Goal: Information Seeking & Learning: Learn about a topic

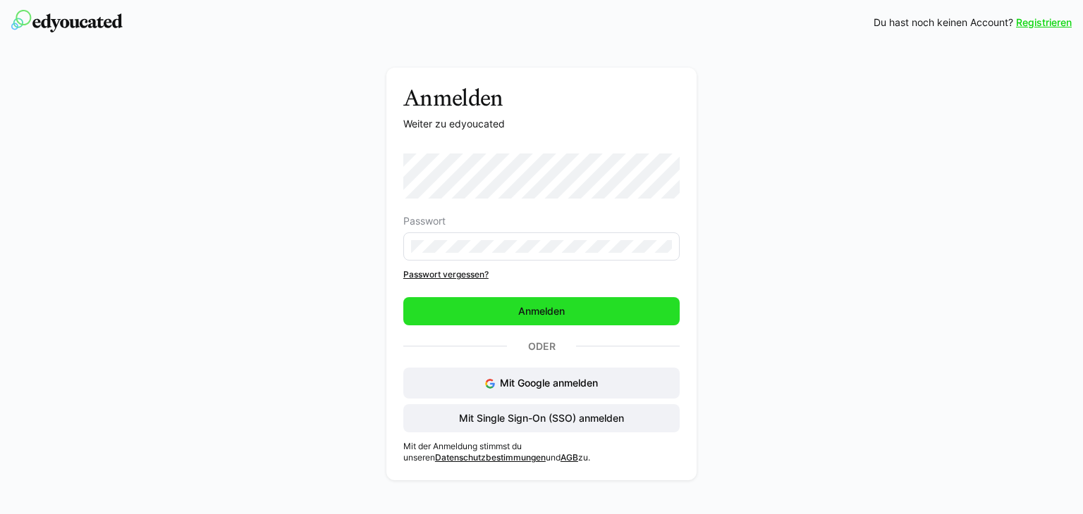
click at [548, 305] on span "Anmelden" at bounding box center [541, 311] width 51 height 14
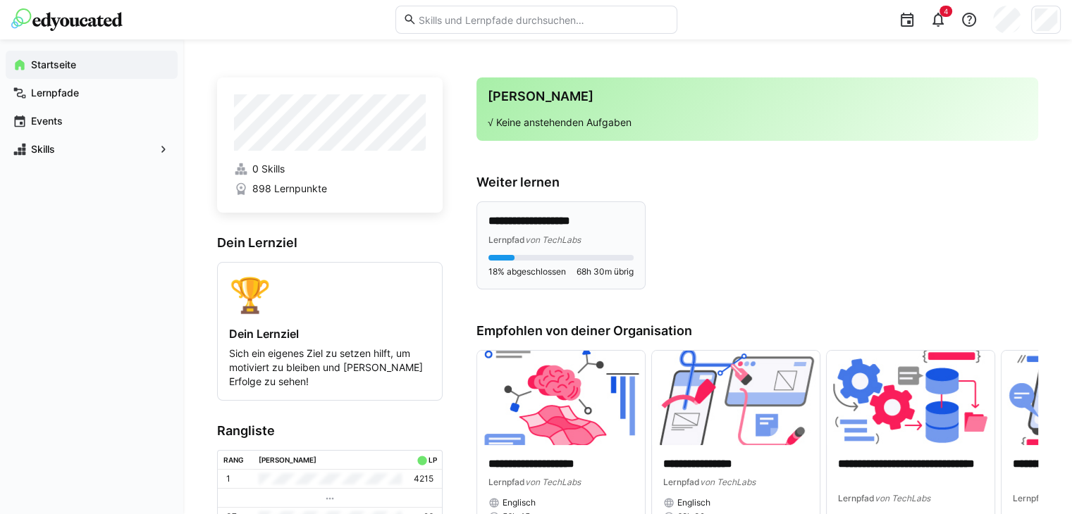
click at [579, 235] on span "von TechLabs" at bounding box center [553, 240] width 56 height 11
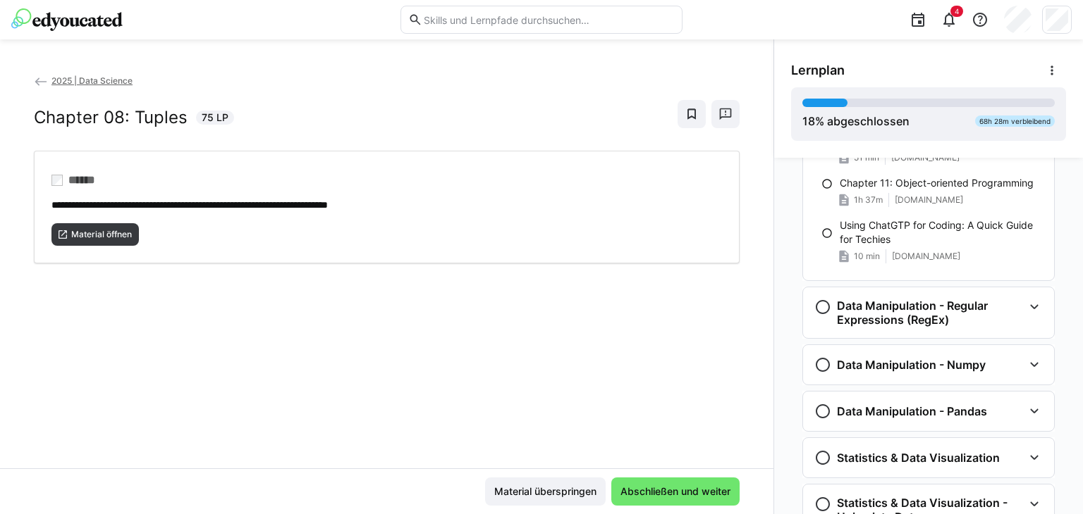
scroll to position [593, 0]
click at [965, 307] on h3 "Data Manipulation - Regular Expressions (RegEx)" at bounding box center [930, 312] width 186 height 28
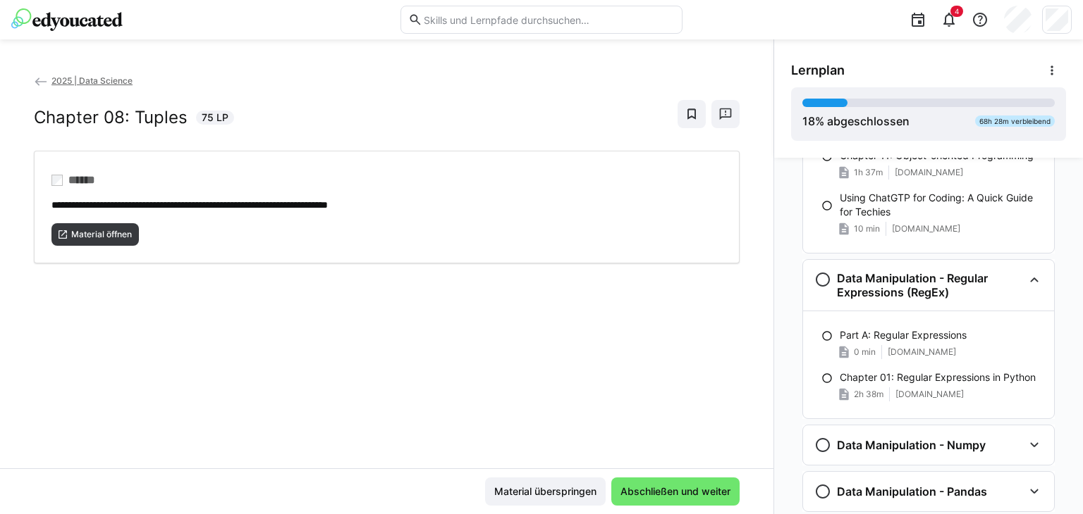
scroll to position [620, 0]
click at [932, 374] on p "Chapter 01: Regular Expressions in Python" at bounding box center [937, 377] width 196 height 14
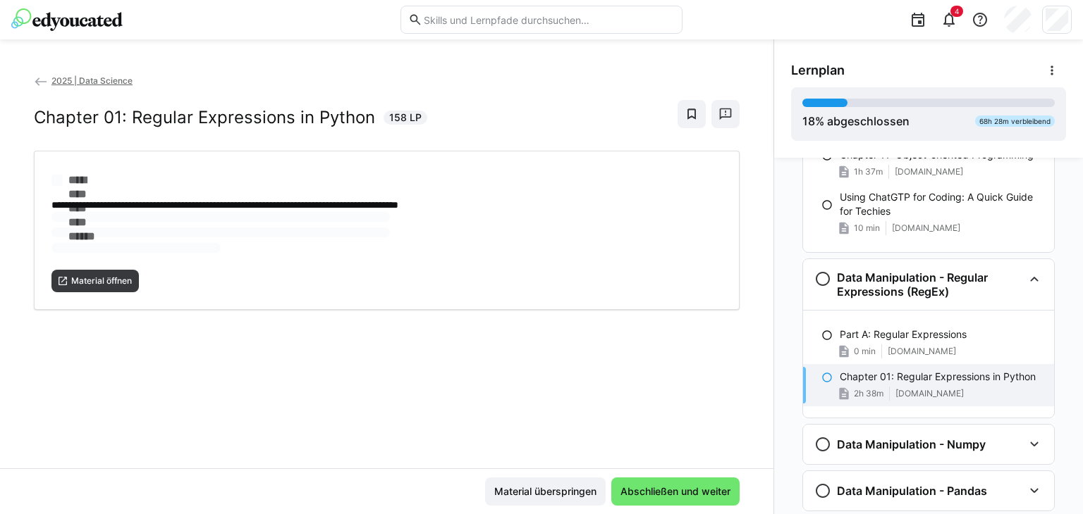
scroll to position [720, 0]
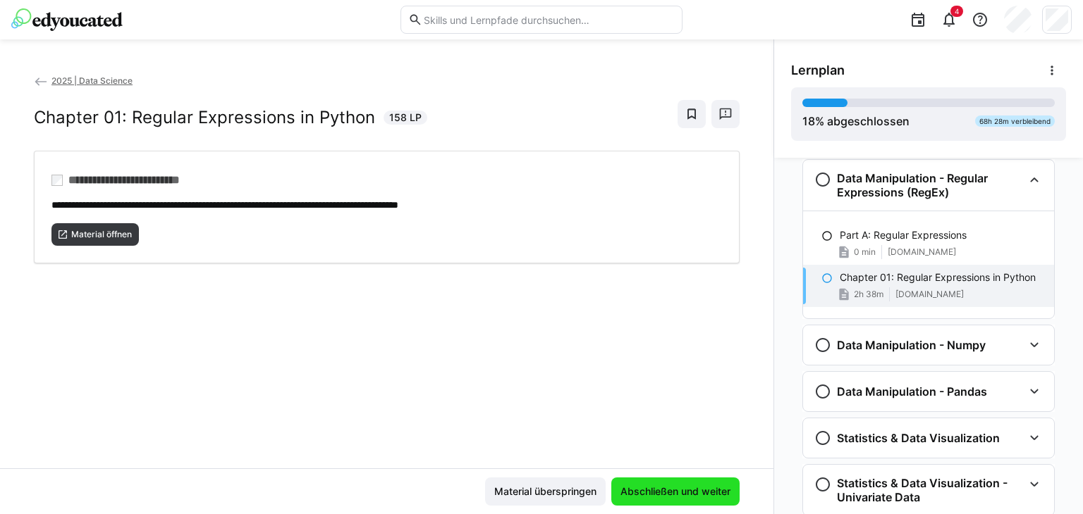
click at [679, 486] on span "Abschließen und weiter" at bounding box center [675, 492] width 114 height 14
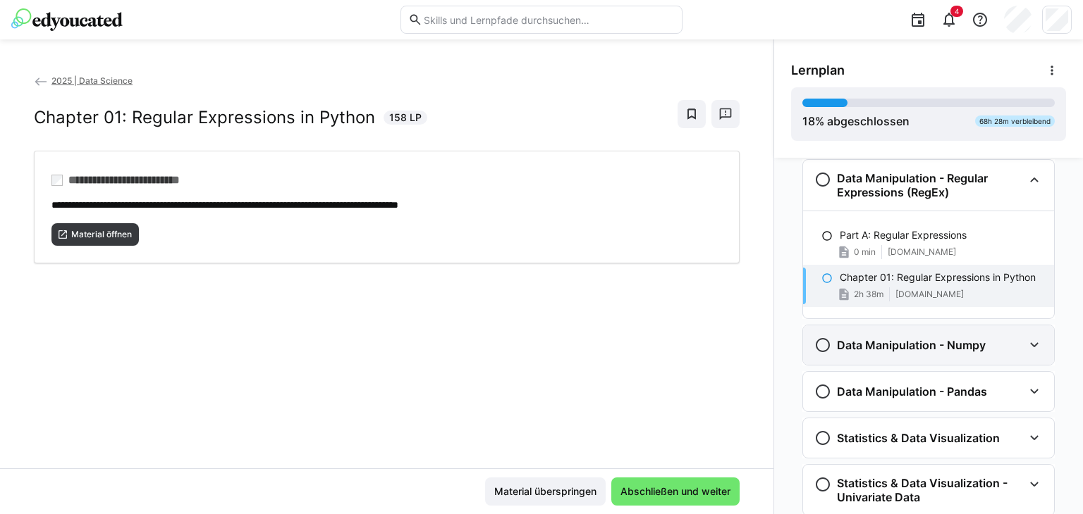
click at [922, 338] on h3 "Data Manipulation - Numpy" at bounding box center [911, 345] width 149 height 14
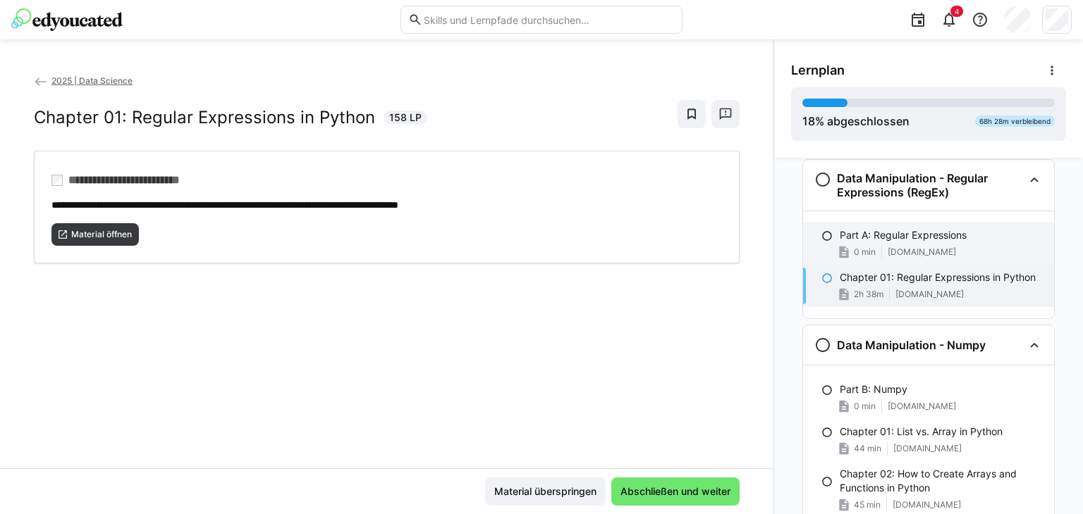
click at [922, 254] on span "[DOMAIN_NAME]" at bounding box center [921, 252] width 68 height 11
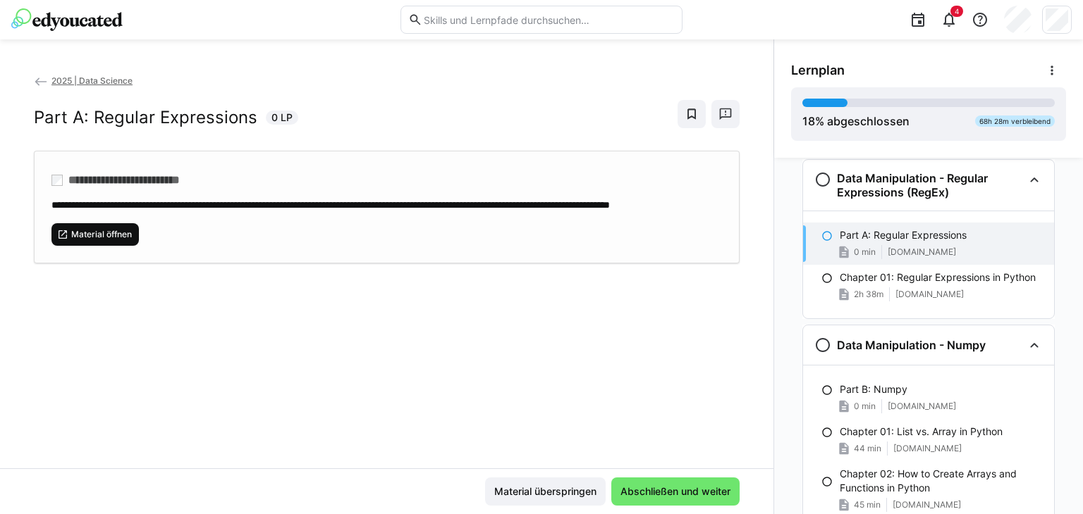
click at [130, 240] on span "Material öffnen" at bounding box center [101, 234] width 63 height 11
click at [658, 494] on span "Abschließen und weiter" at bounding box center [675, 492] width 114 height 14
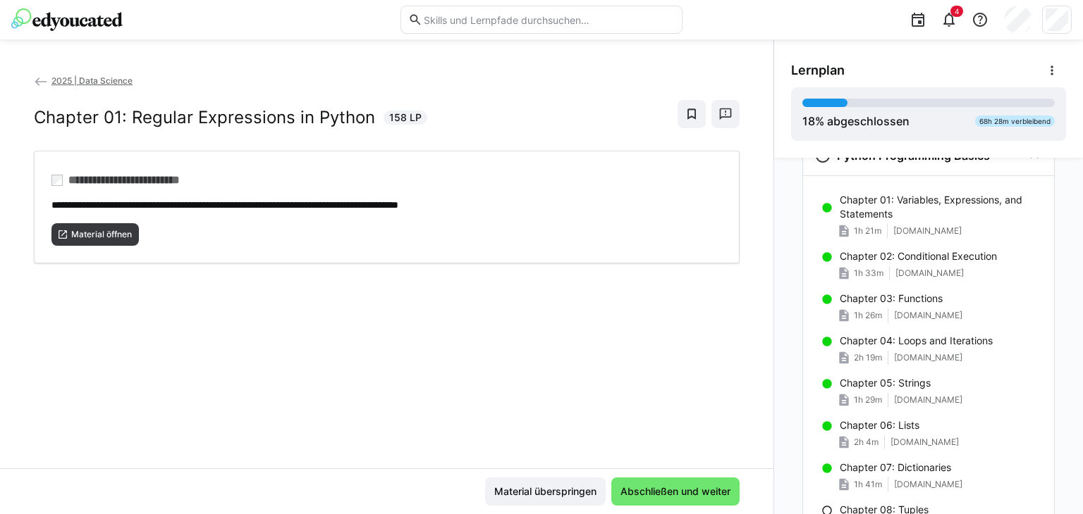
scroll to position [0, 0]
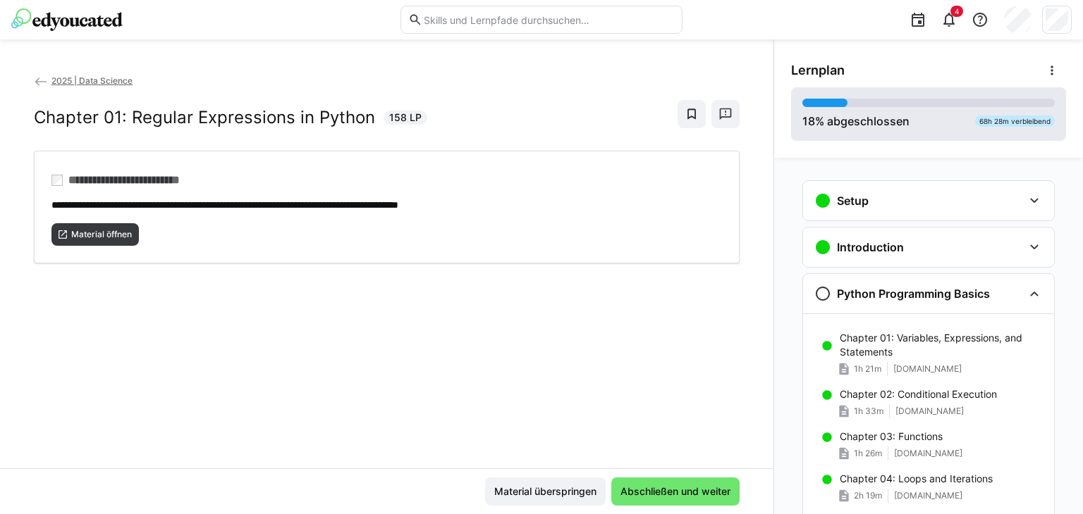
click at [943, 119] on div "18 % abgeschlossen 68h 28m verbleibend" at bounding box center [928, 114] width 252 height 31
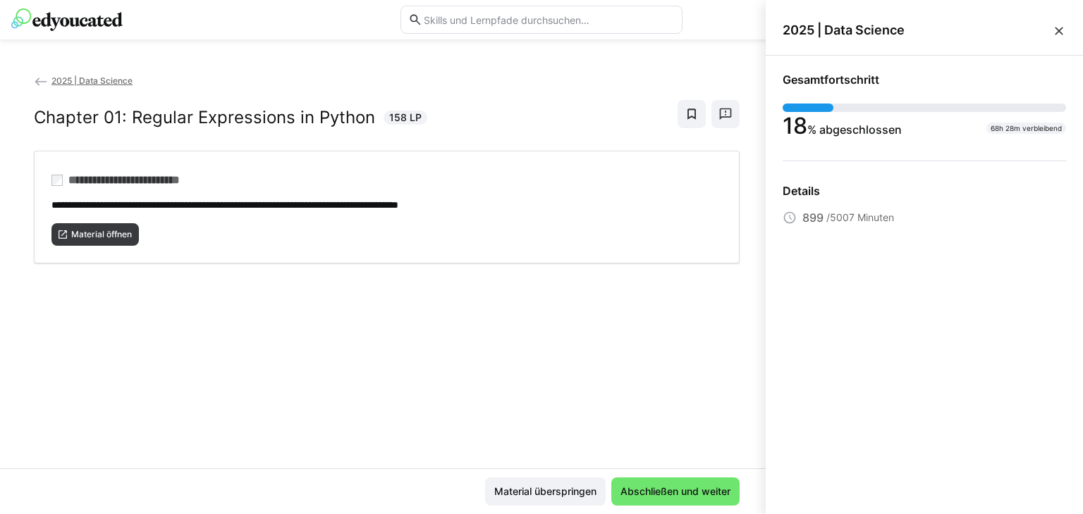
click at [1059, 26] on eds-icon at bounding box center [1059, 31] width 14 height 14
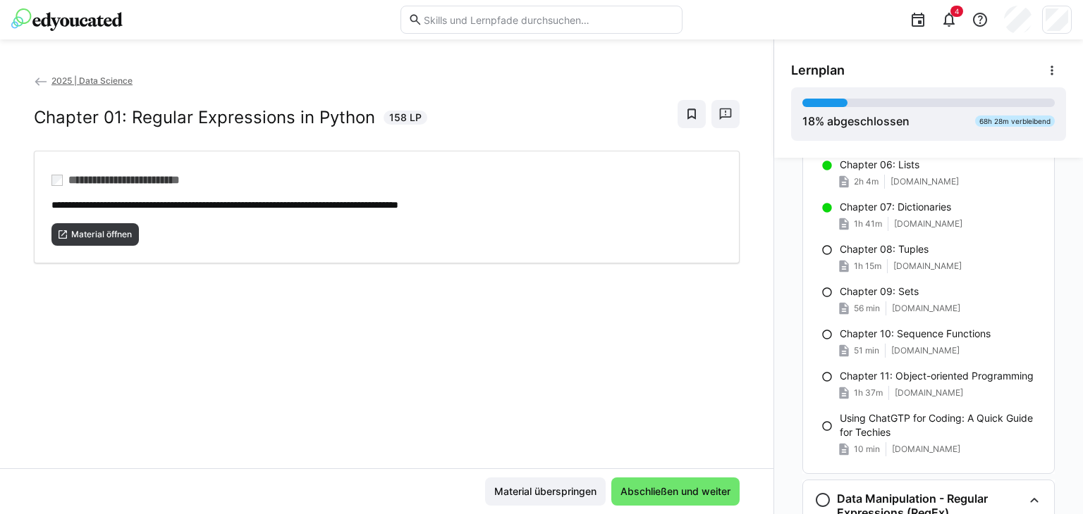
scroll to position [400, 0]
click at [968, 260] on div "1h 15m [DOMAIN_NAME]" at bounding box center [940, 265] width 203 height 14
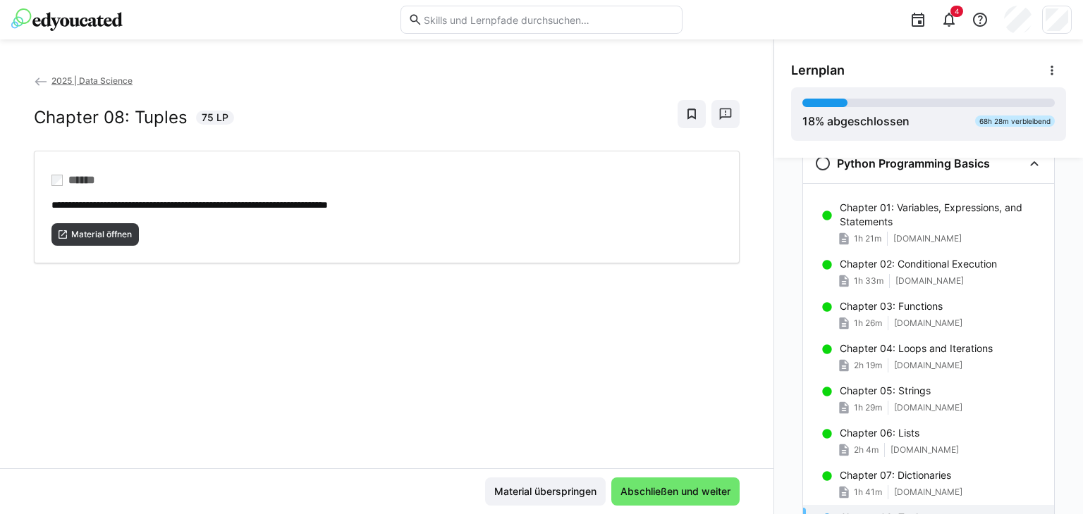
scroll to position [115, 0]
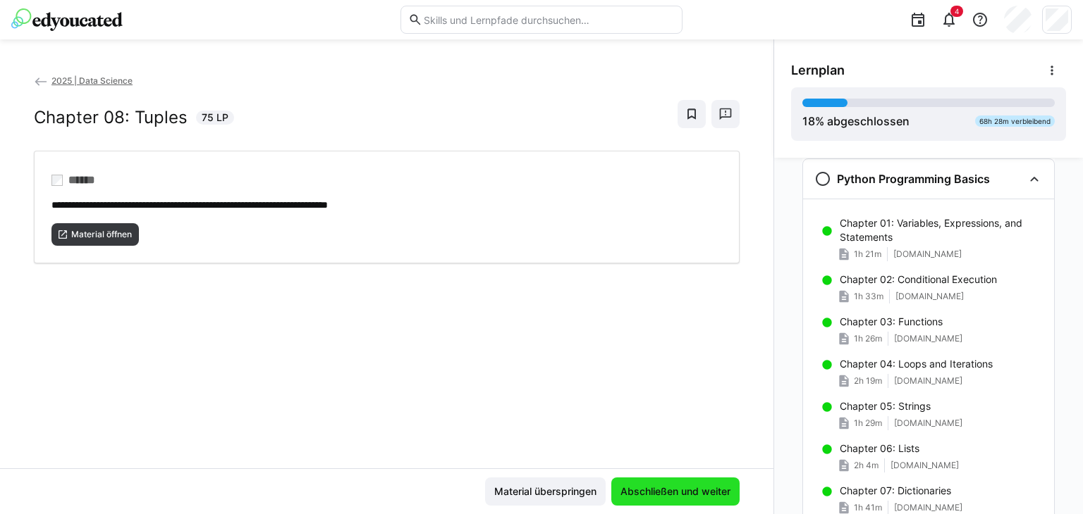
click at [672, 489] on span "Abschließen und weiter" at bounding box center [675, 492] width 114 height 14
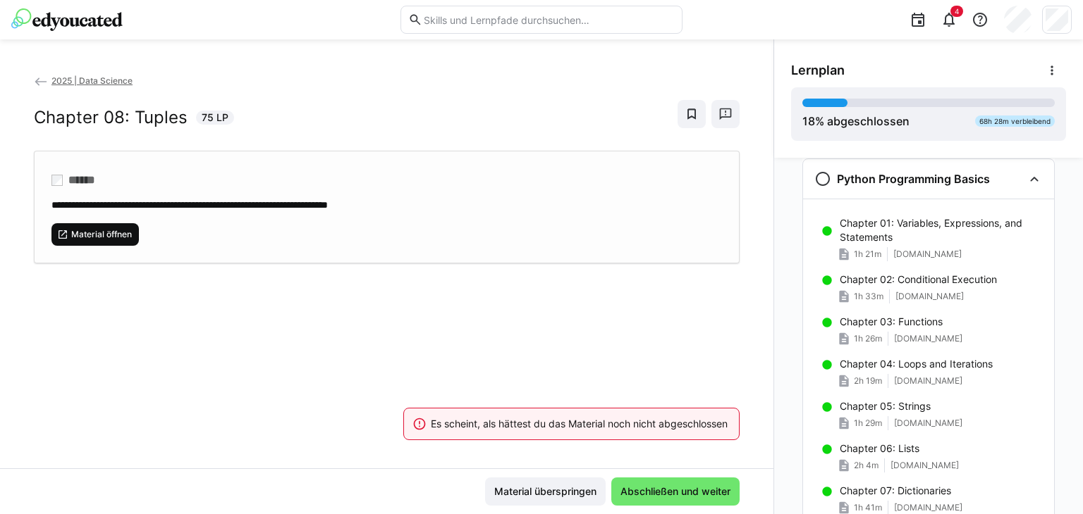
click at [126, 240] on span "Material öffnen" at bounding box center [94, 234] width 87 height 23
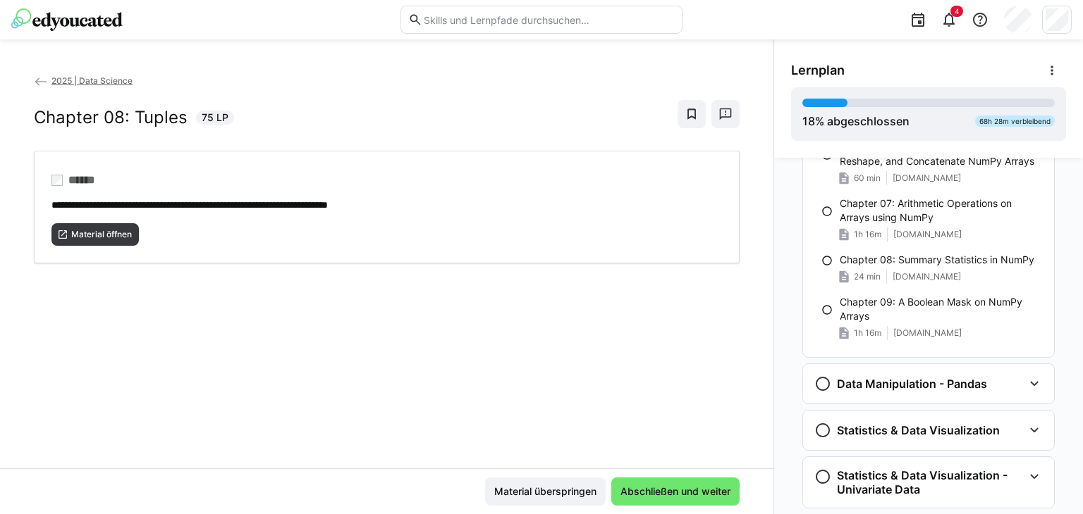
scroll to position [1348, 0]
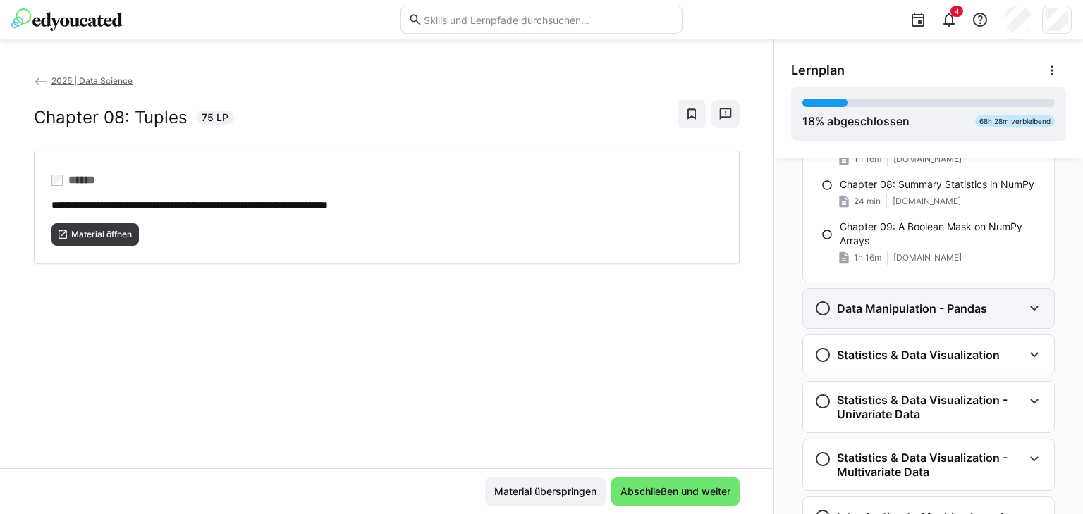
click at [951, 309] on h3 "Data Manipulation - Pandas" at bounding box center [912, 309] width 150 height 14
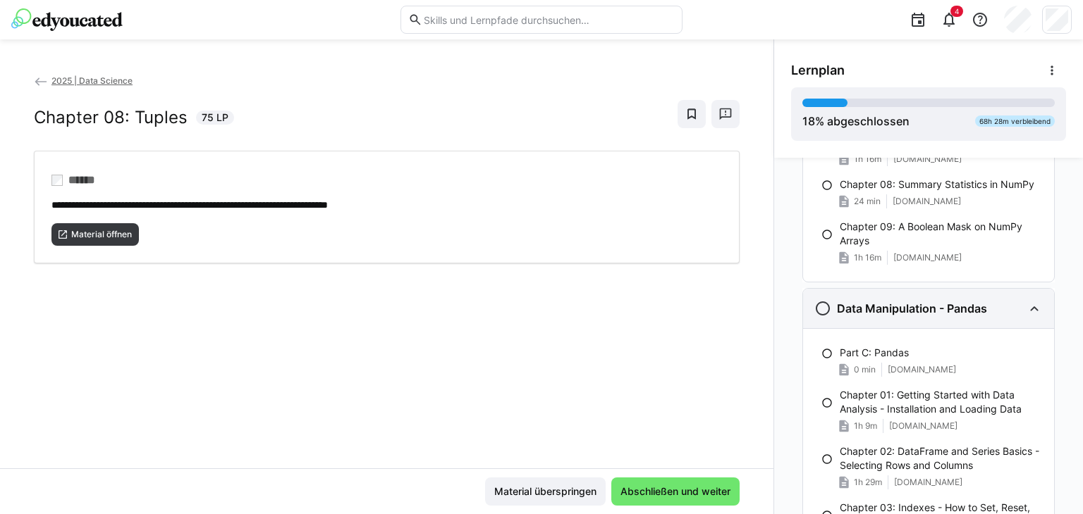
click at [951, 309] on h3 "Data Manipulation - Pandas" at bounding box center [912, 309] width 150 height 14
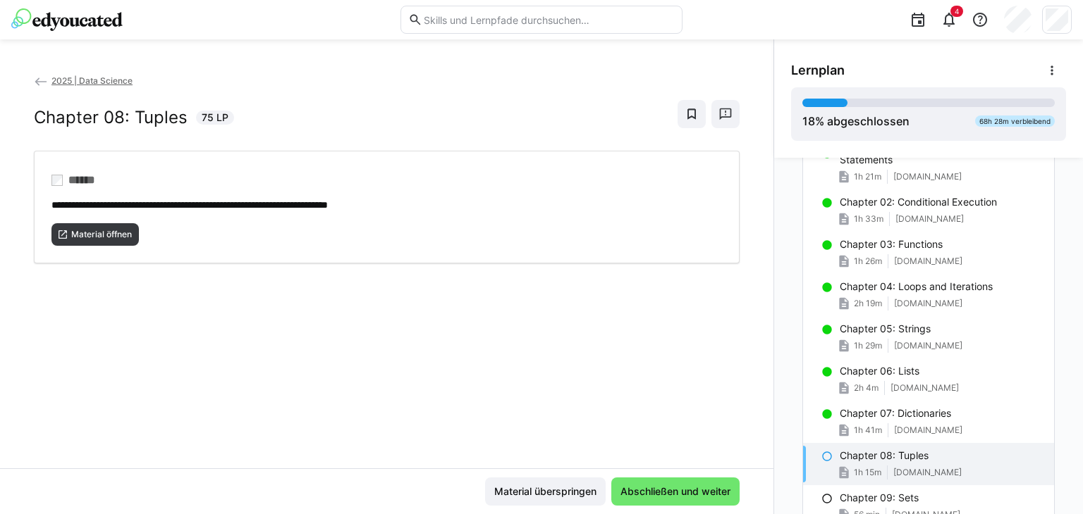
scroll to position [0, 0]
